Goal: Transaction & Acquisition: Book appointment/travel/reservation

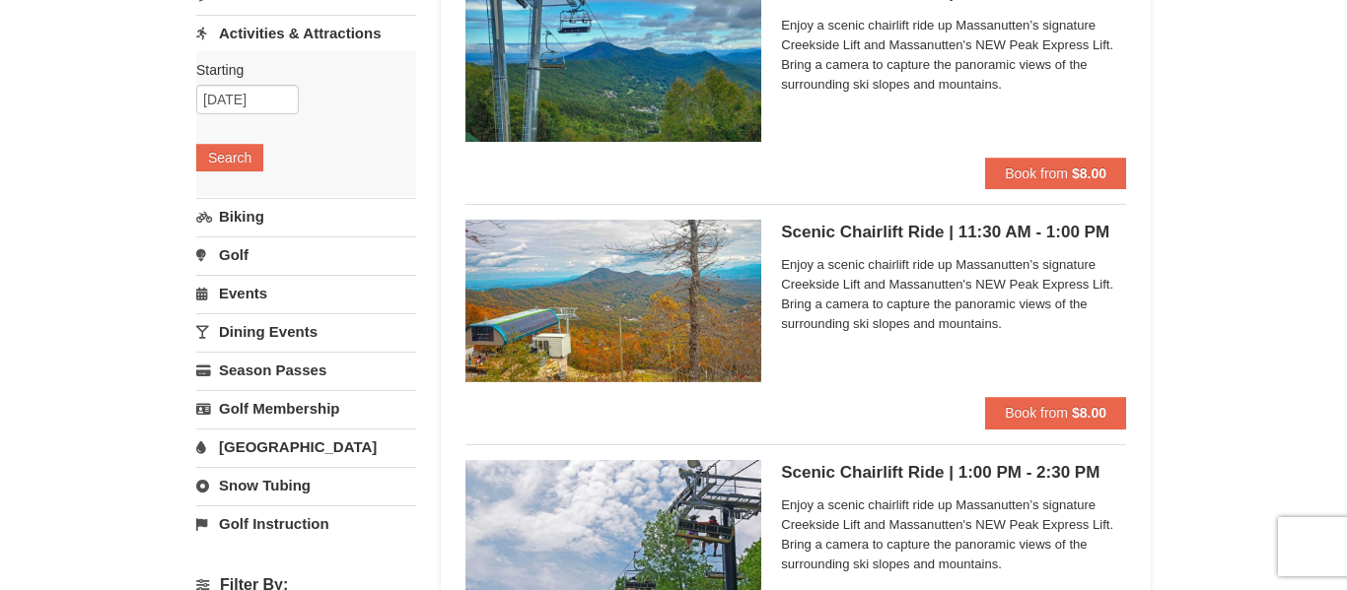
scroll to position [226, 0]
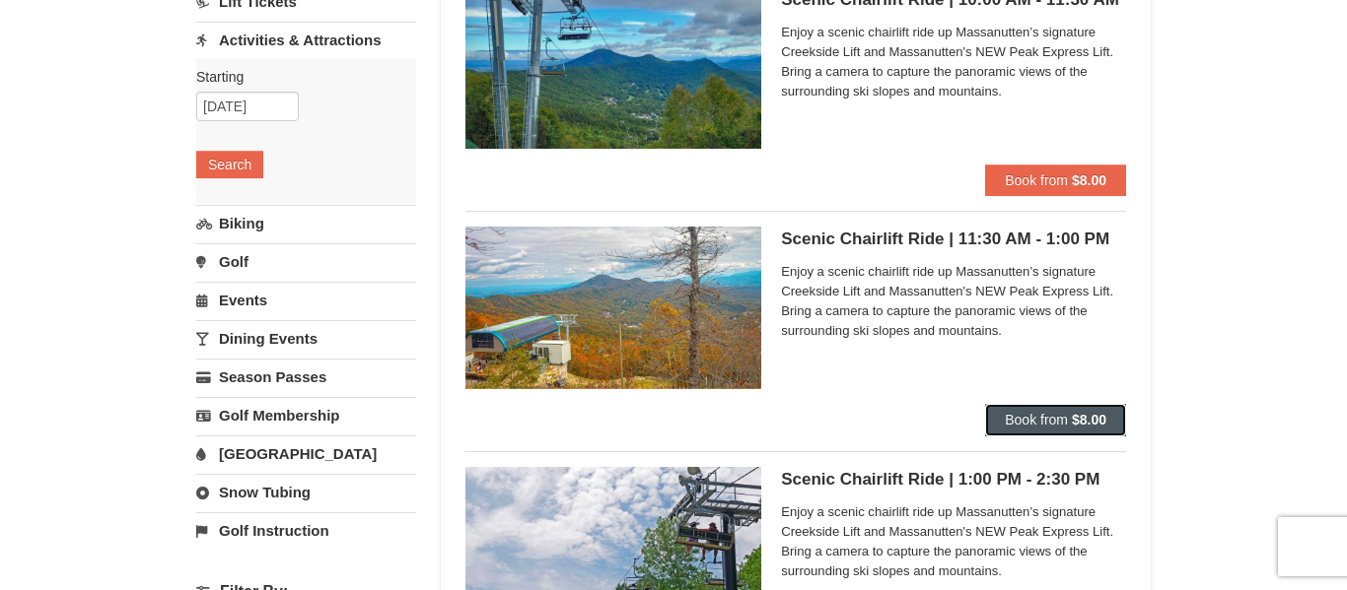
click at [1019, 427] on span "Book from" at bounding box center [1036, 420] width 63 height 16
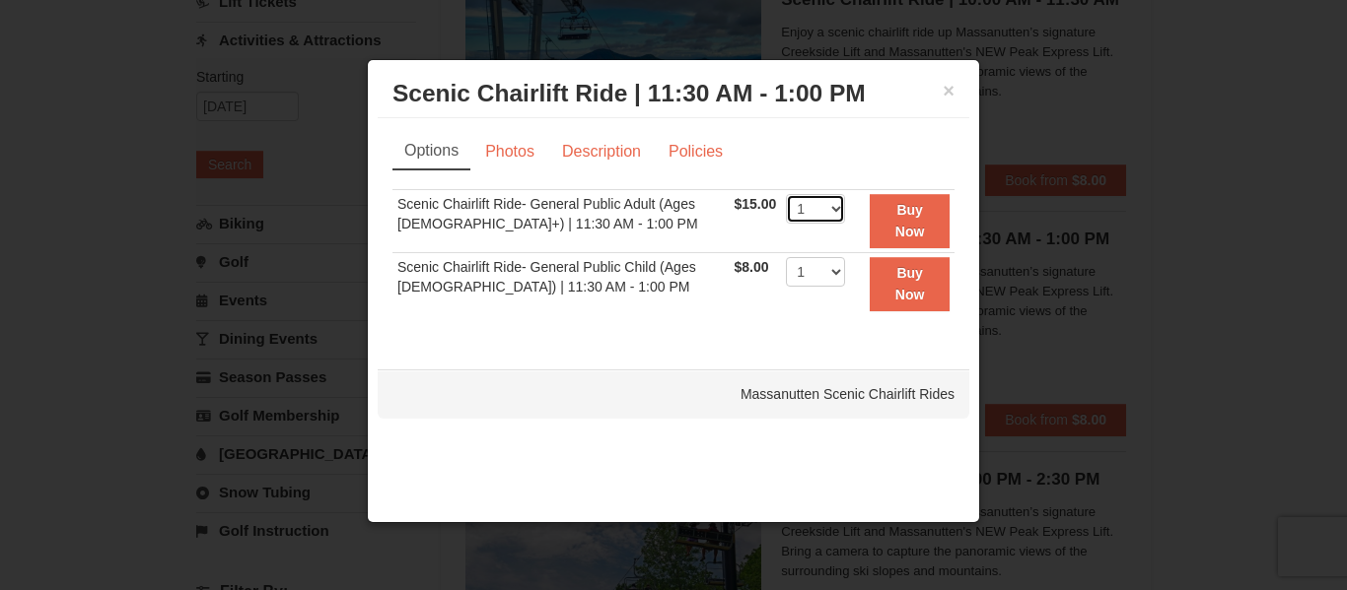
click at [804, 207] on select "1 2 3 4 5 6 7 8 9 10 11 12 13 14 15 16 17 18 19 20 21 22" at bounding box center [815, 209] width 59 height 30
select select "4"
click at [786, 194] on select "1 2 3 4 5 6 7 8 9 10 11 12 13 14 15 16 17 18 19 20 21 22" at bounding box center [815, 209] width 59 height 30
click at [892, 245] on button "Buy Now" at bounding box center [909, 221] width 80 height 54
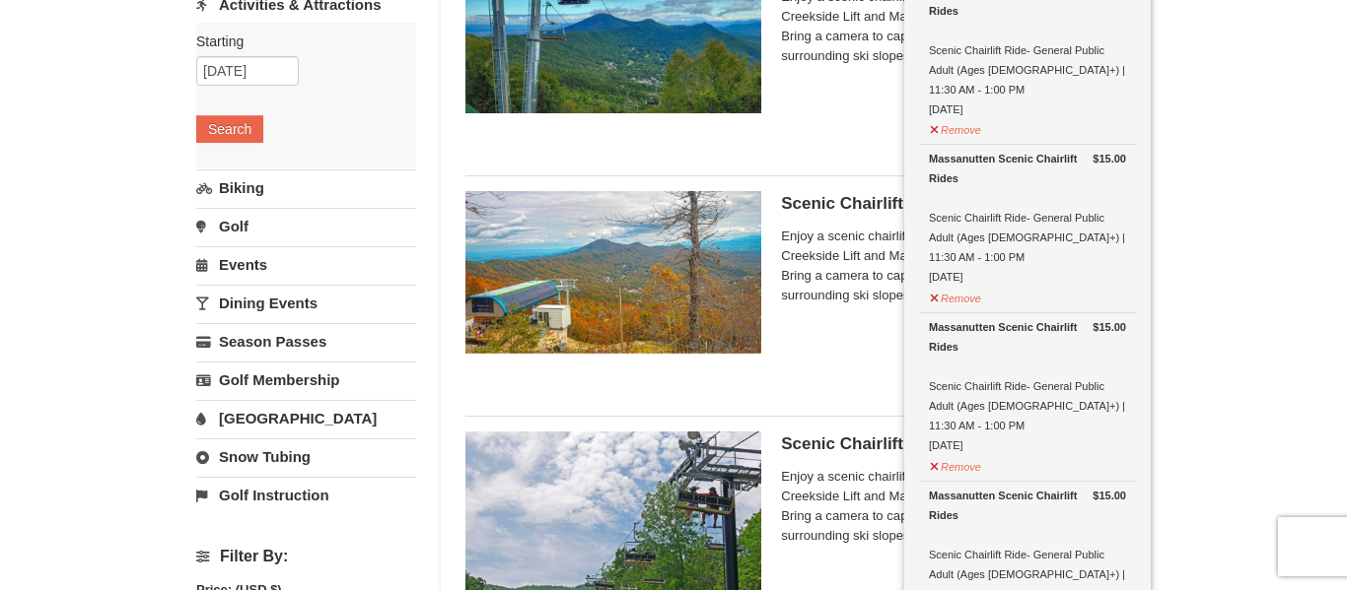
scroll to position [263, 0]
